Goal: Transaction & Acquisition: Purchase product/service

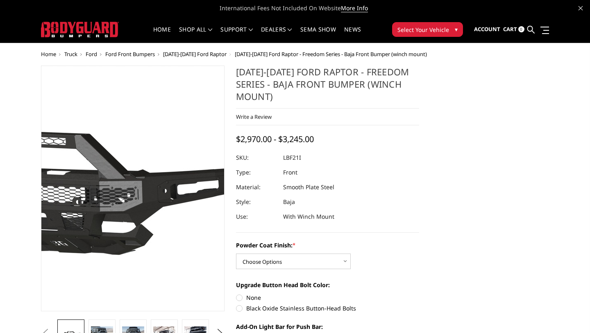
scroll to position [81, 0]
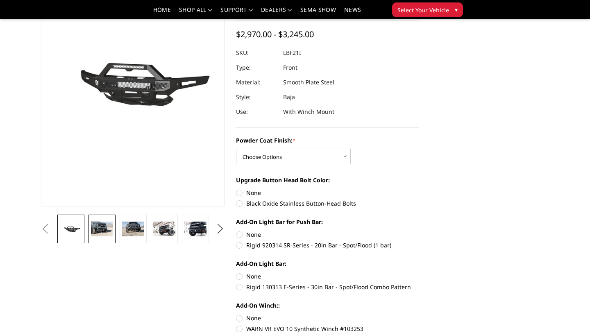
click at [107, 242] on link at bounding box center [102, 229] width 27 height 29
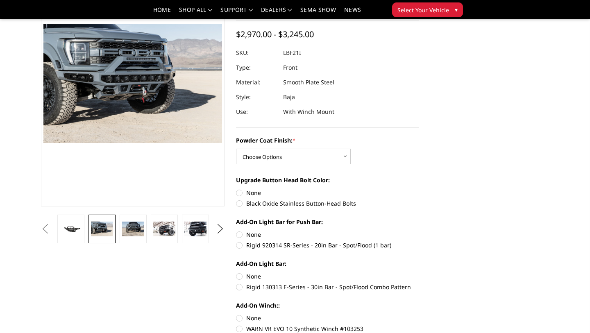
scroll to position [63, 0]
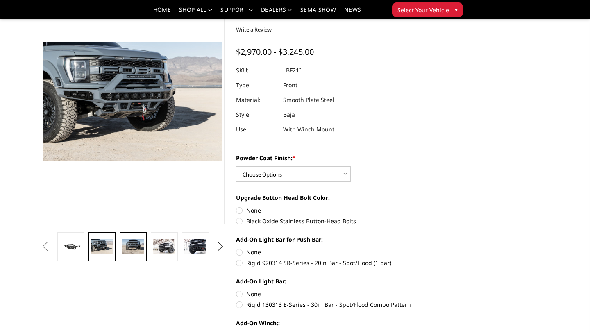
click at [139, 249] on img at bounding box center [133, 246] width 22 height 15
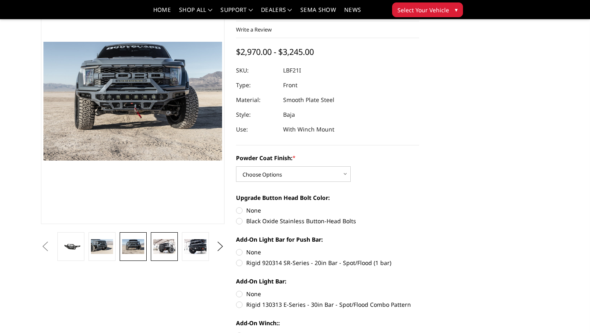
click at [155, 248] on img at bounding box center [164, 246] width 22 height 15
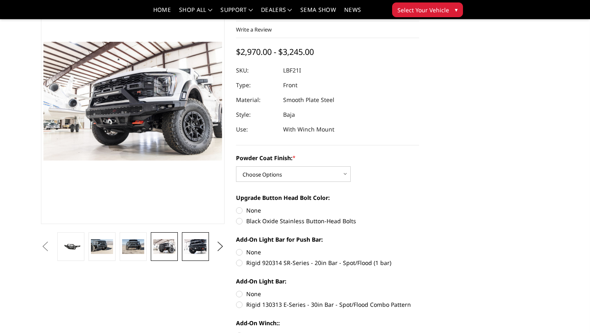
click at [189, 246] on img at bounding box center [195, 246] width 22 height 15
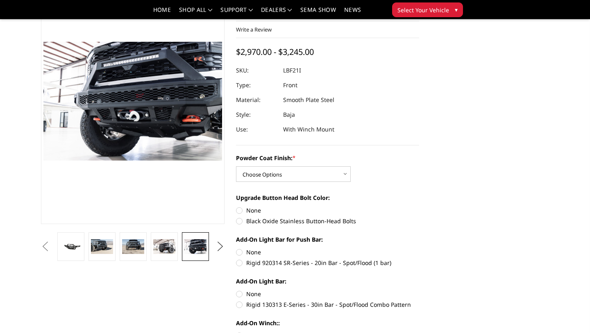
click at [220, 246] on button "Next" at bounding box center [220, 247] width 12 height 12
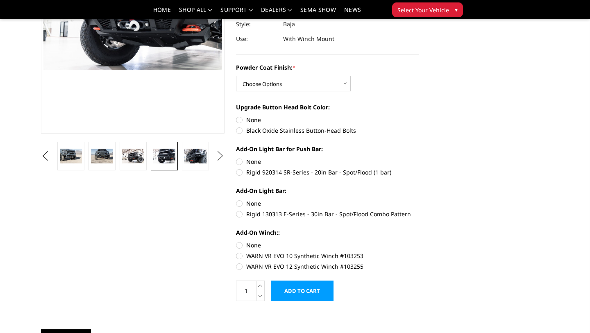
scroll to position [156, 0]
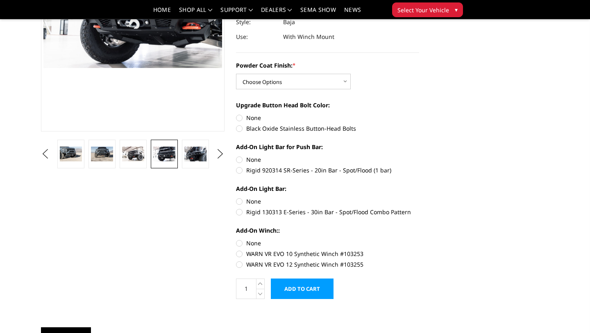
click at [241, 251] on label "WARN VR EVO 10 Synthetic Winch #103253" at bounding box center [328, 254] width 184 height 9
click at [419, 239] on input "WARN VR EVO 10 Synthetic Winch #103253" at bounding box center [419, 239] width 0 height 0
radio input "true"
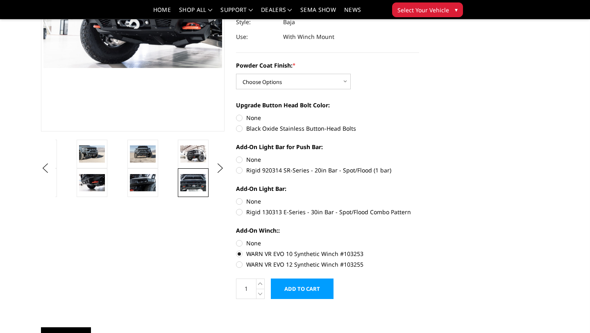
click at [194, 188] on img at bounding box center [193, 182] width 26 height 17
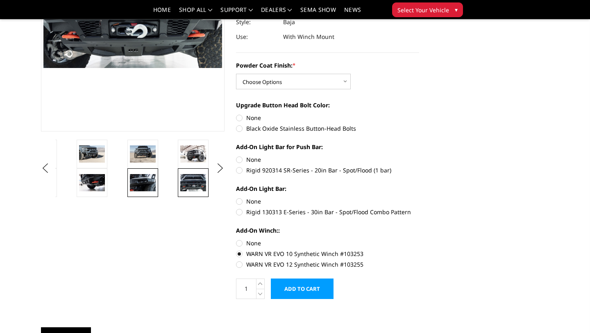
click at [144, 182] on img at bounding box center [143, 182] width 26 height 17
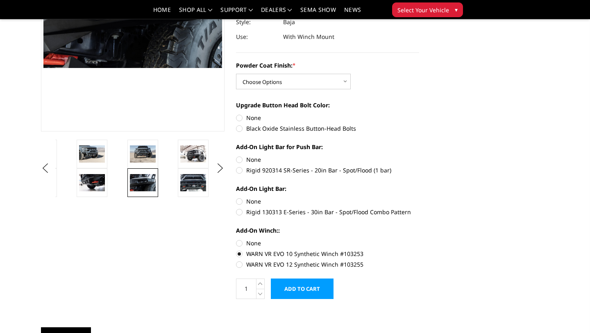
click at [239, 265] on label "WARN VR EVO 12 Synthetic Winch #103255" at bounding box center [328, 264] width 184 height 9
click at [419, 250] on input "WARN VR EVO 12 Synthetic Winch #103255" at bounding box center [419, 250] width 0 height 0
radio input "true"
click at [239, 251] on label "WARN VR EVO 10 Synthetic Winch #103253" at bounding box center [328, 254] width 184 height 9
click at [419, 239] on input "WARN VR EVO 10 Synthetic Winch #103253" at bounding box center [419, 239] width 0 height 0
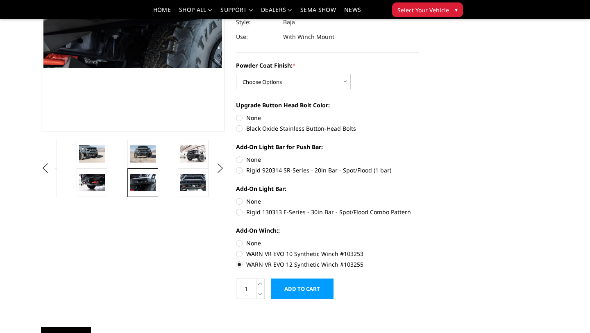
radio input "true"
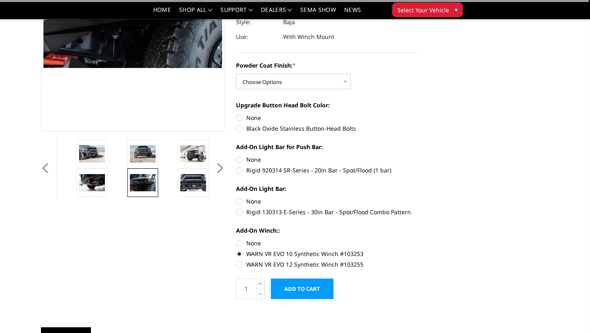
click at [239, 245] on label "None" at bounding box center [328, 243] width 184 height 9
click at [237, 239] on input "None" at bounding box center [236, 239] width 0 height 0
radio input "true"
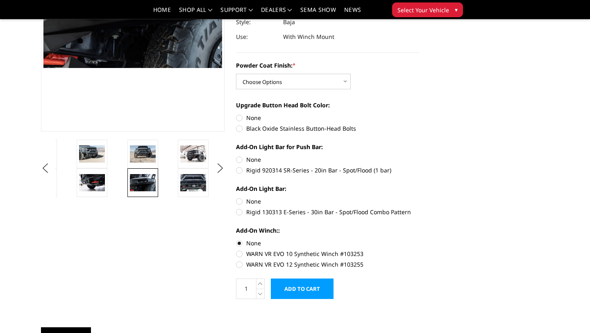
click at [239, 264] on label "WARN VR EVO 12 Synthetic Winch #103255" at bounding box center [328, 264] width 184 height 9
click at [419, 250] on input "WARN VR EVO 12 Synthetic Winch #103255" at bounding box center [419, 250] width 0 height 0
radio input "true"
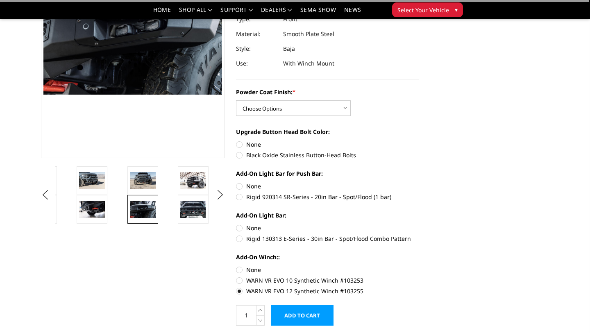
scroll to position [119, 0]
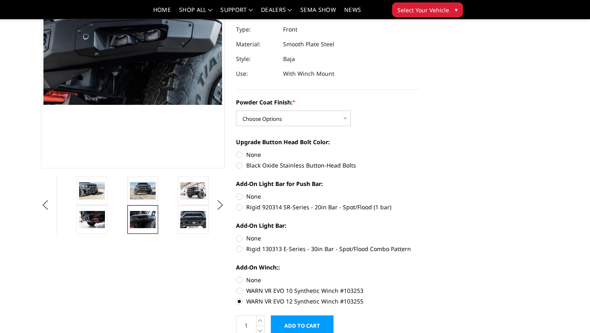
click at [237, 249] on label "Rigid 130313 E-Series - 30in Bar - Spot/Flood Combo Pattern" at bounding box center [328, 249] width 184 height 9
click at [419, 235] on input "Rigid 130313 E-Series - 30in Bar - Spot/Flood Combo Pattern" at bounding box center [419, 234] width 0 height 0
radio input "true"
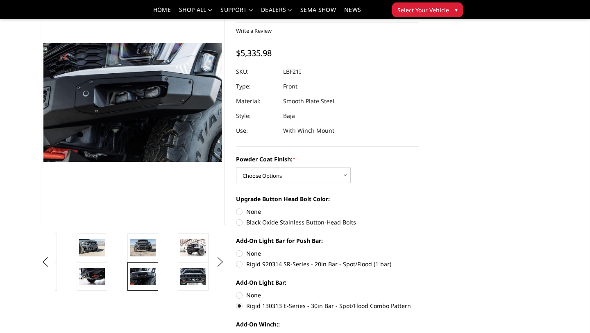
scroll to position [61, 0]
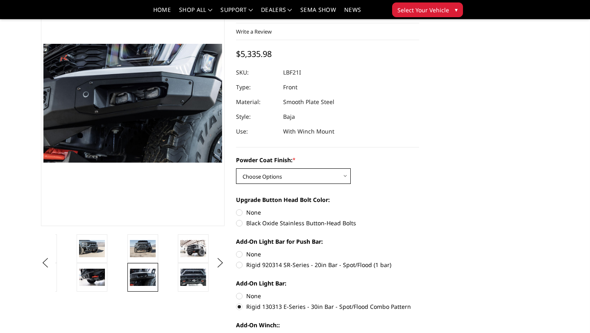
click at [289, 184] on select "Choose Options Bare Metal Texture Black Powder Coat" at bounding box center [293, 176] width 115 height 16
select select "2766"
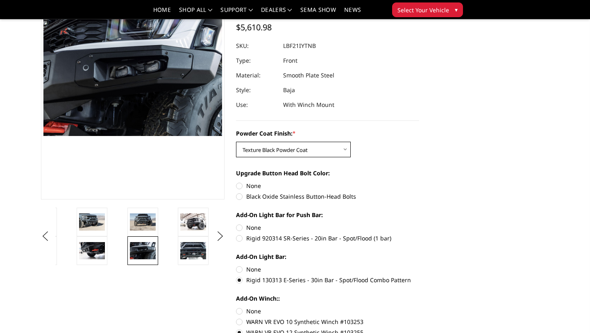
scroll to position [97, 0]
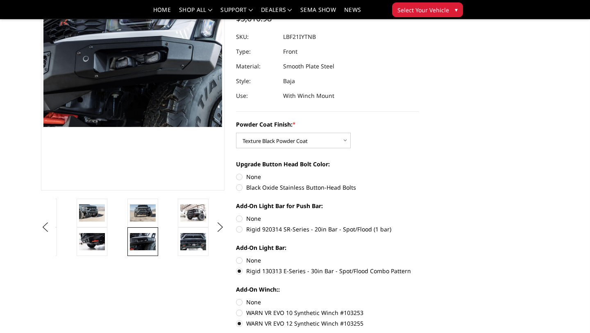
click at [242, 232] on label "Rigid 920314 SR-Series - 20in Bar - Spot/Flood (1 bar)" at bounding box center [328, 229] width 184 height 9
click at [419, 215] on input "Rigid 920314 SR-Series - 20in Bar - Spot/Flood (1 bar)" at bounding box center [419, 214] width 0 height 0
radio input "true"
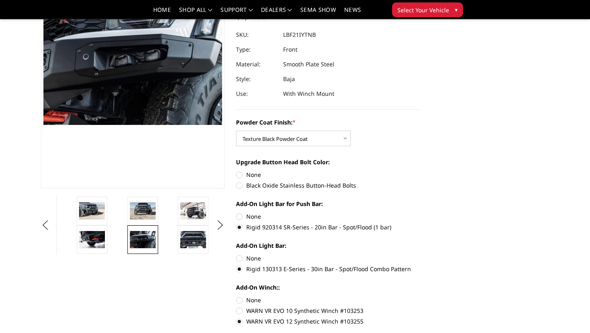
scroll to position [114, 0]
